Goal: Check status: Check status

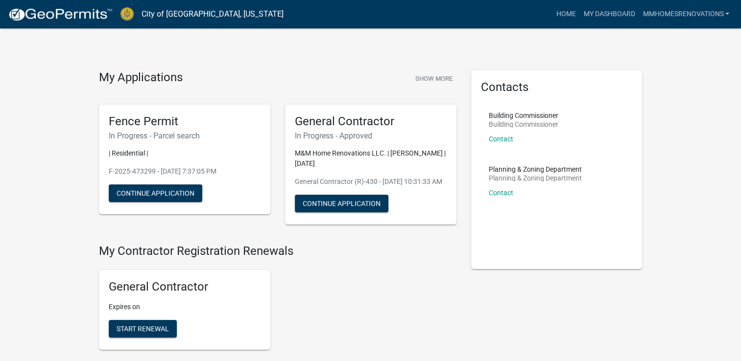
scroll to position [132, 0]
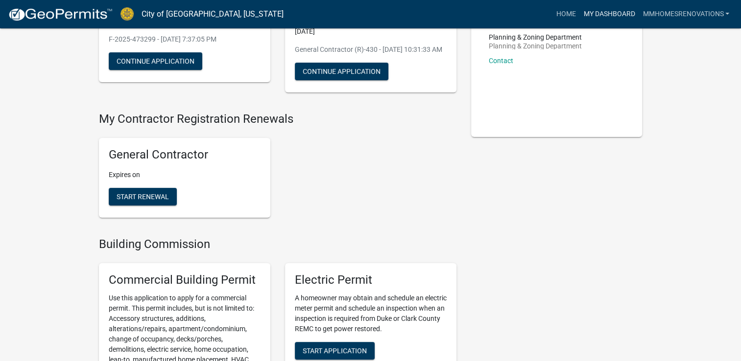
click at [605, 7] on link "My Dashboard" at bounding box center [608, 14] width 59 height 19
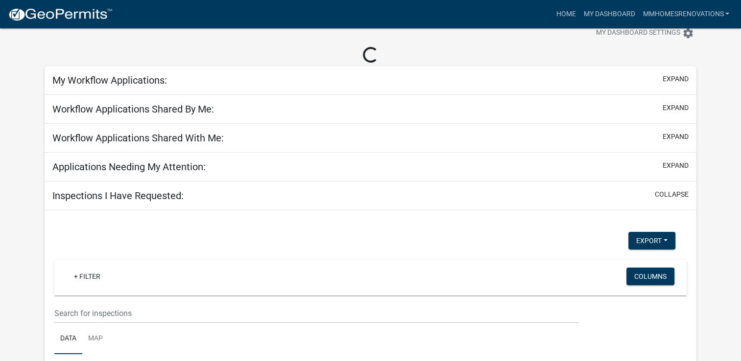
scroll to position [161, 0]
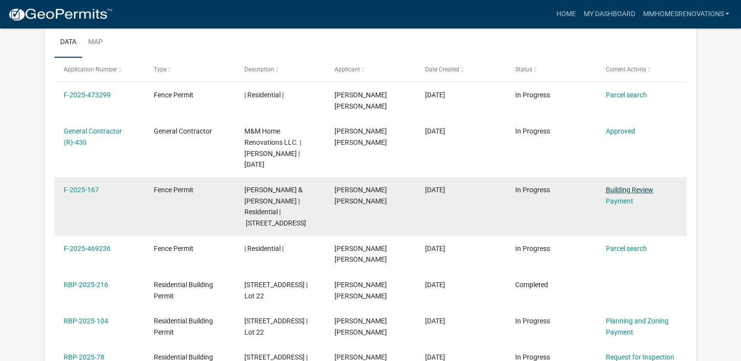
click at [626, 192] on link "Building Review" at bounding box center [628, 190] width 47 height 8
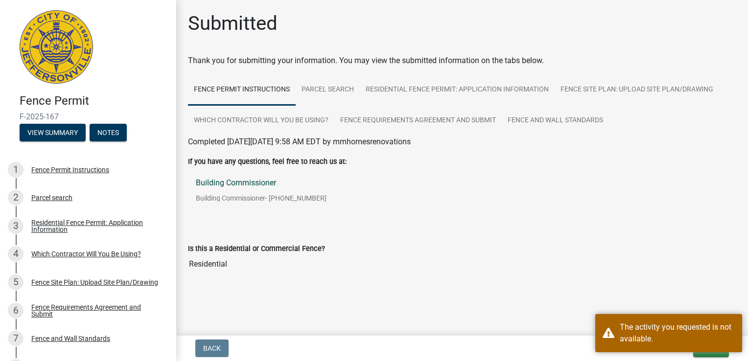
click at [700, 177] on link "Building Commissioner Building Commissioner - [PHONE_NUMBER]" at bounding box center [462, 194] width 548 height 46
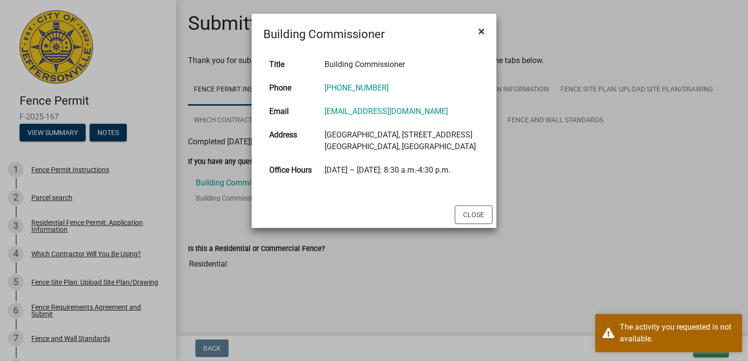
click at [478, 31] on span "×" at bounding box center [481, 31] width 6 height 14
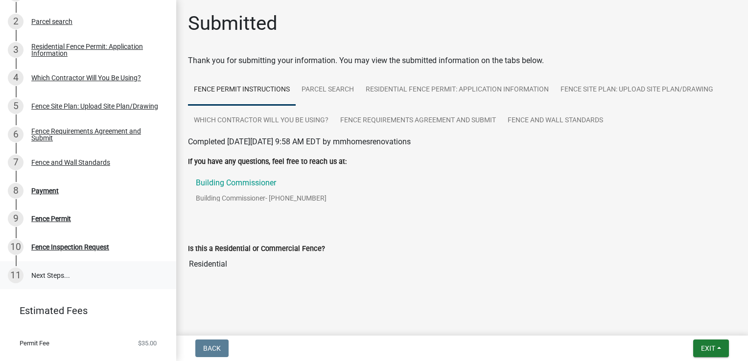
scroll to position [174, 0]
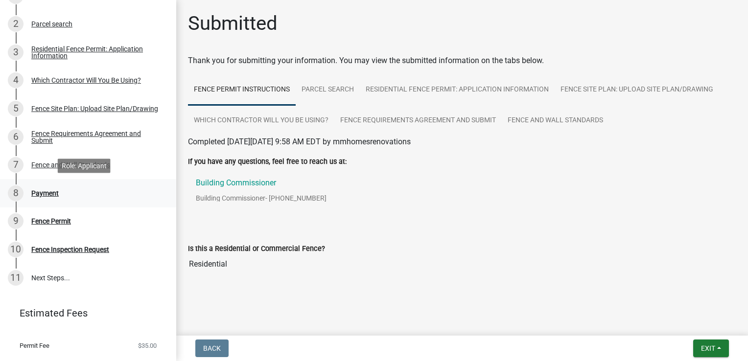
click at [79, 192] on div "8 Payment" at bounding box center [84, 193] width 153 height 16
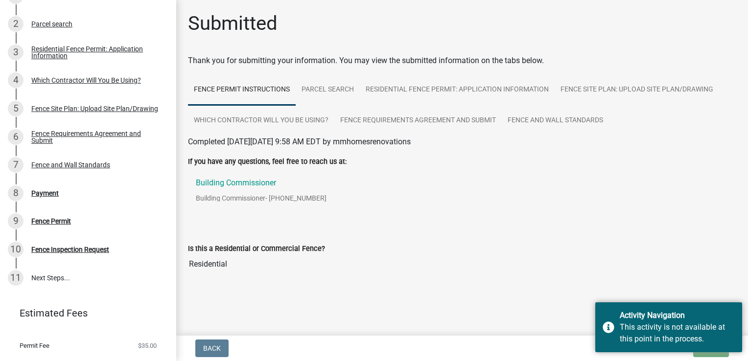
click at [671, 234] on div "Is this a Residential or Commercial Fence? Residential" at bounding box center [462, 251] width 548 height 45
